Goal: Transaction & Acquisition: Book appointment/travel/reservation

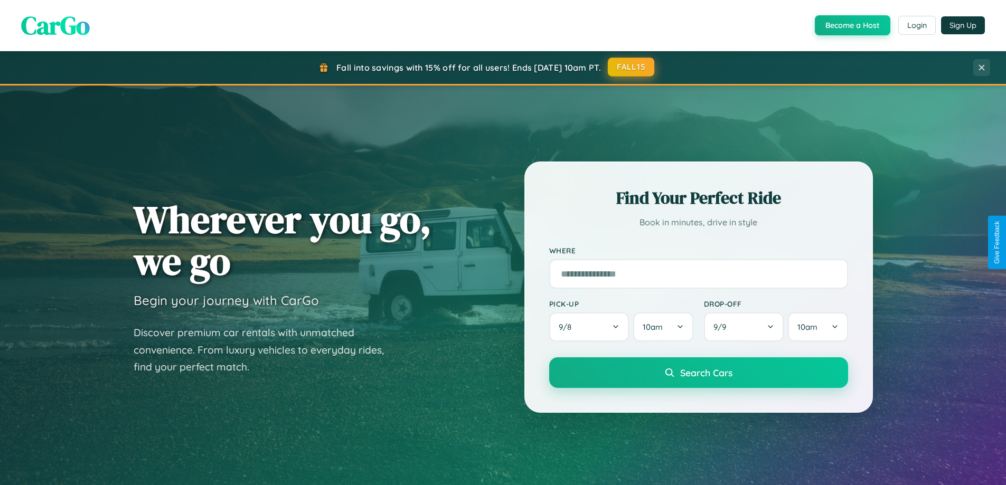
click at [632, 67] on button "FALL15" at bounding box center [631, 67] width 46 height 19
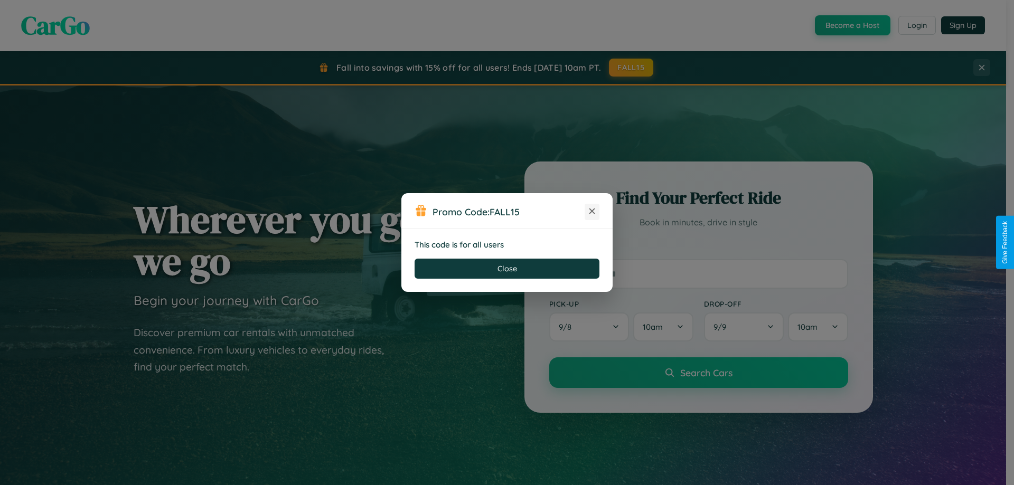
click at [592, 212] on icon at bounding box center [592, 211] width 11 height 11
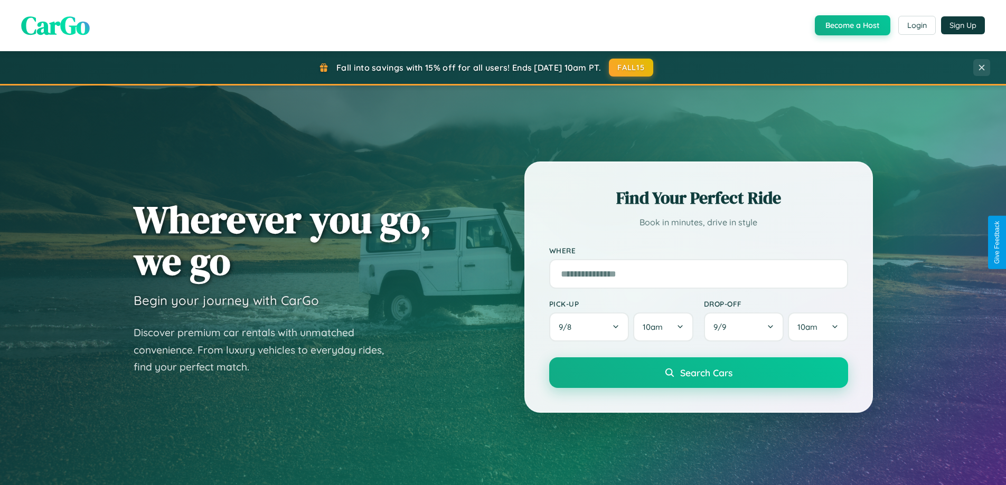
scroll to position [1697, 0]
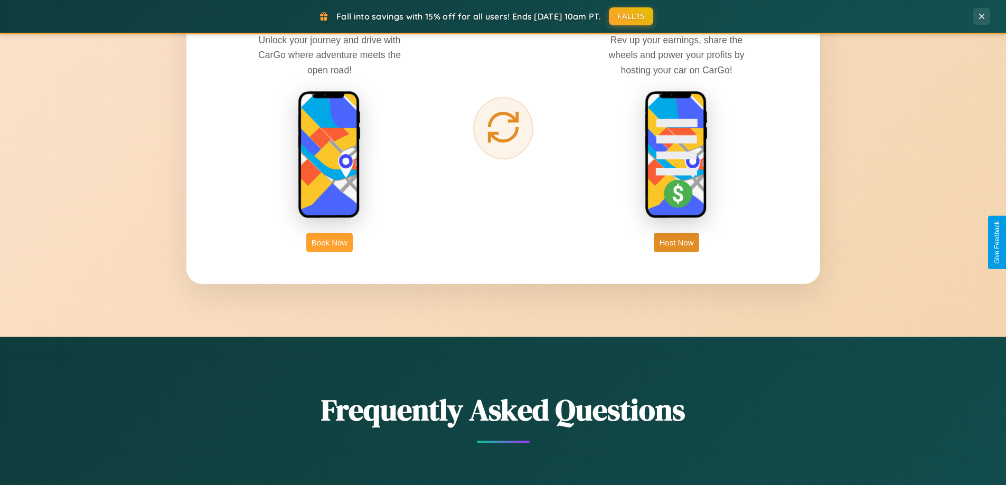
click at [330, 242] on button "Book Now" at bounding box center [329, 243] width 46 height 20
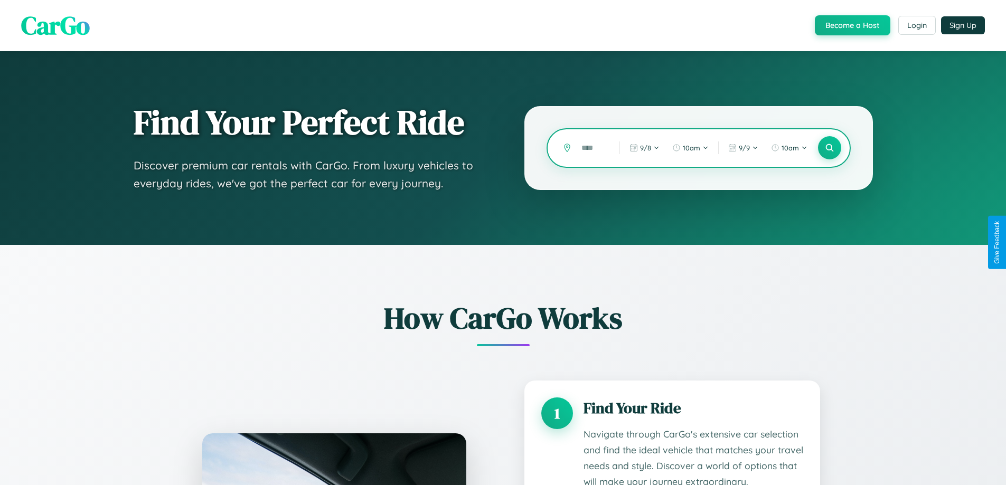
click at [593, 148] on input "text" at bounding box center [592, 148] width 33 height 18
type input "*****"
click at [829, 148] on icon at bounding box center [829, 148] width 10 height 10
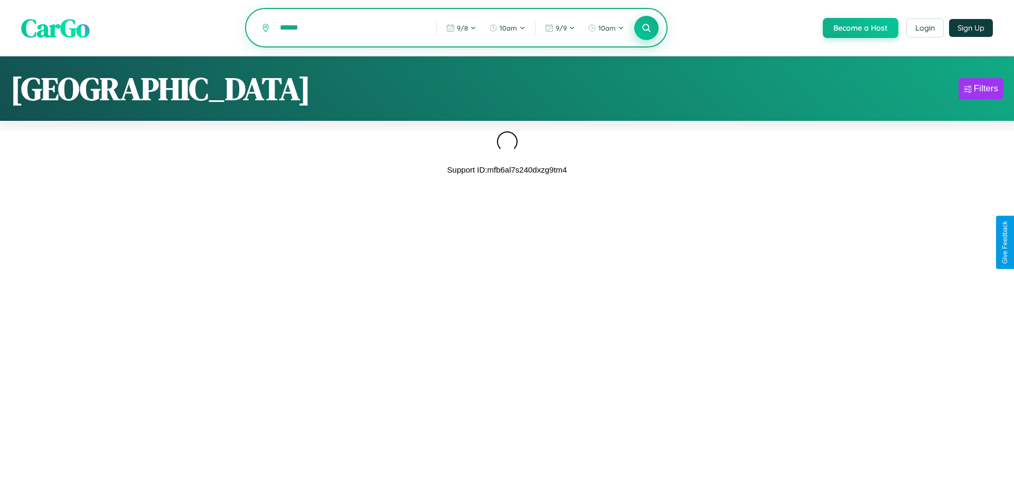
type input "******"
click at [645, 29] on icon at bounding box center [646, 28] width 10 height 10
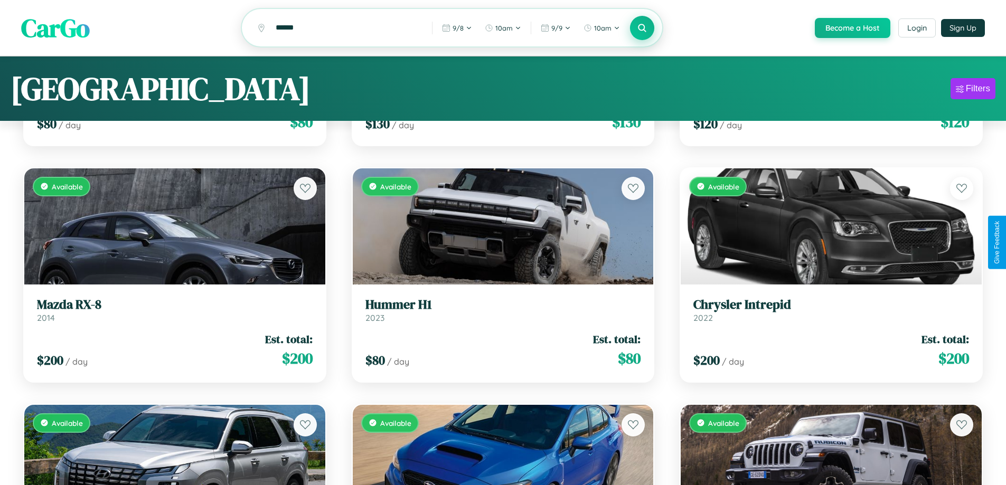
scroll to position [64, 0]
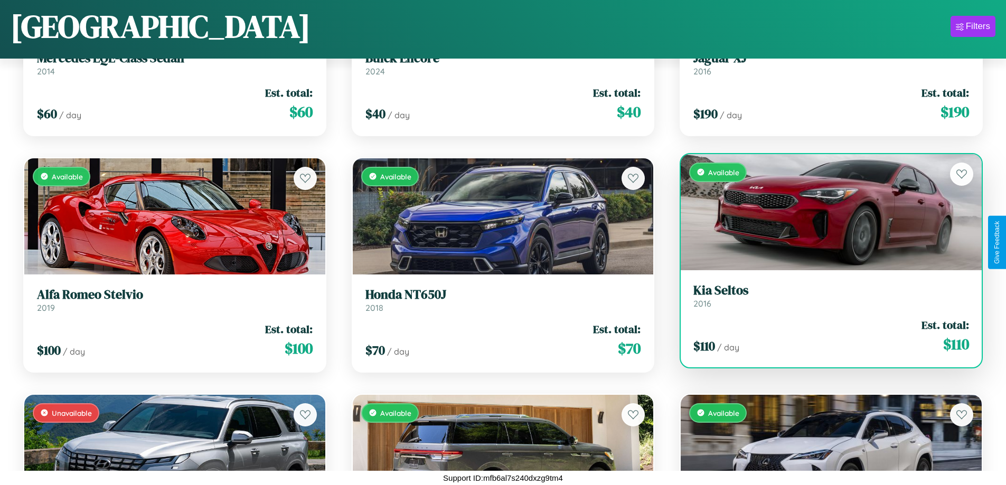
click at [824, 296] on h3 "[PERSON_NAME]" at bounding box center [831, 290] width 276 height 15
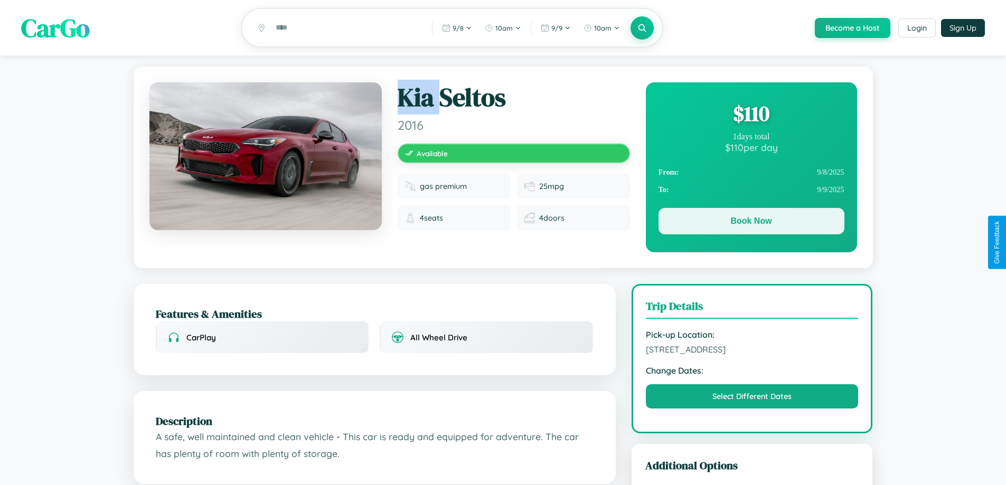
click at [751, 223] on button "Book Now" at bounding box center [752, 221] width 186 height 26
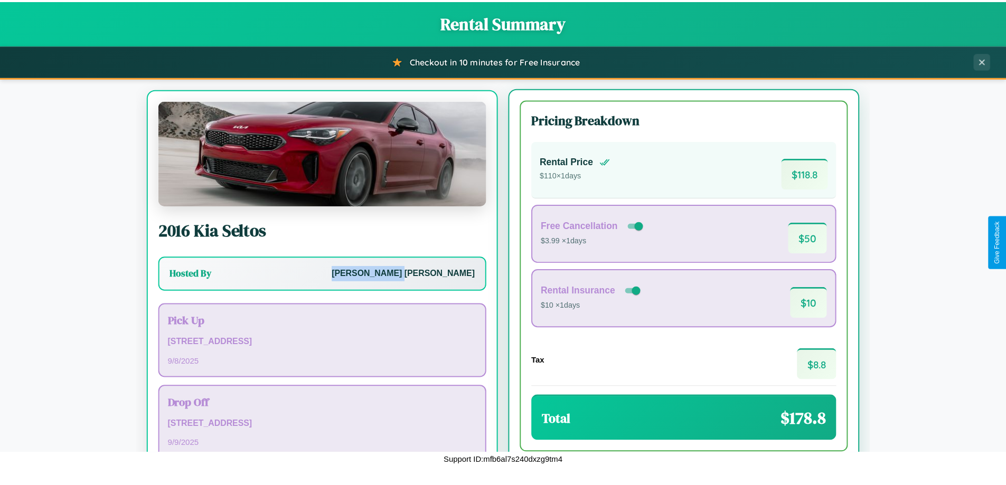
scroll to position [49, 0]
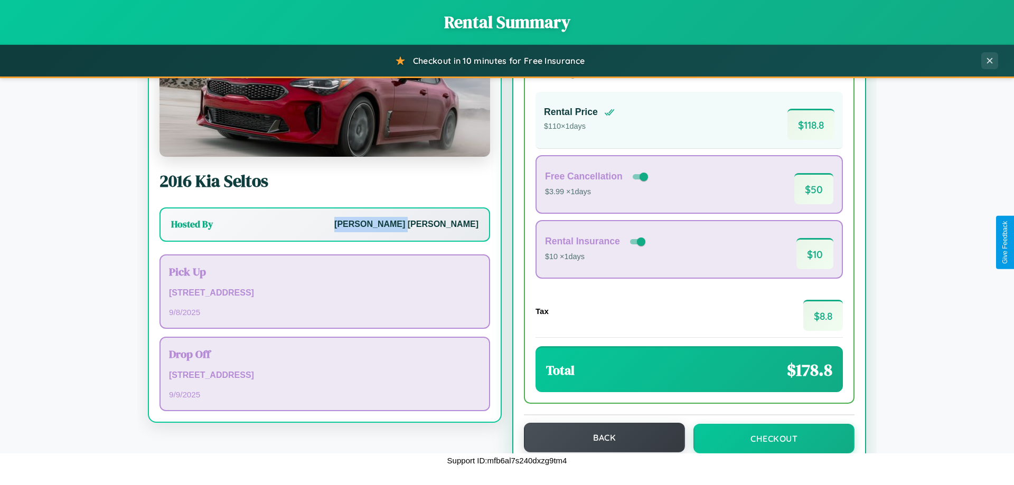
click at [599, 439] on button "Back" at bounding box center [604, 438] width 161 height 30
